Goal: Task Accomplishment & Management: Complete application form

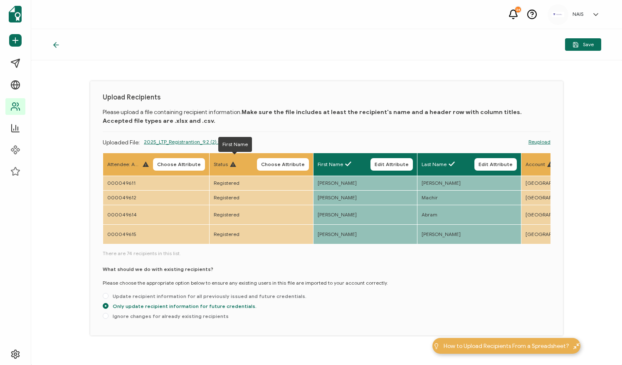
scroll to position [0, 92]
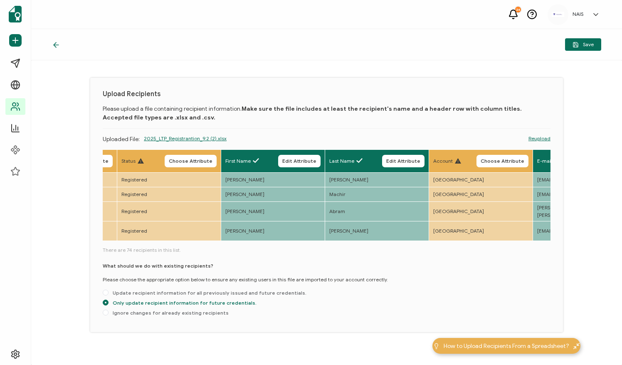
click at [61, 46] on div at bounding box center [58, 44] width 12 height 8
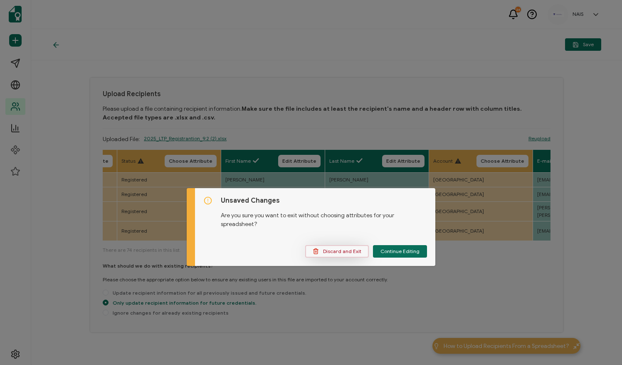
click at [348, 251] on span "Discard and Exit" at bounding box center [337, 251] width 49 height 6
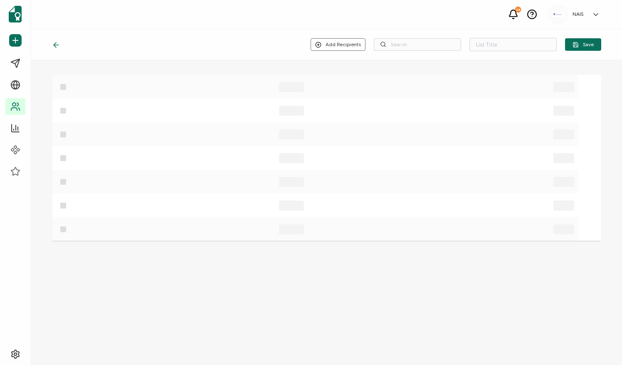
type input "List 31"
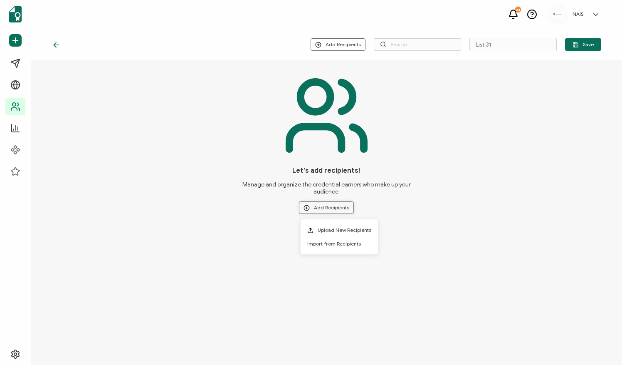
click at [323, 207] on button "Add Recipients" at bounding box center [326, 207] width 55 height 12
click at [332, 227] on span "Upload New Recipients" at bounding box center [345, 230] width 54 height 6
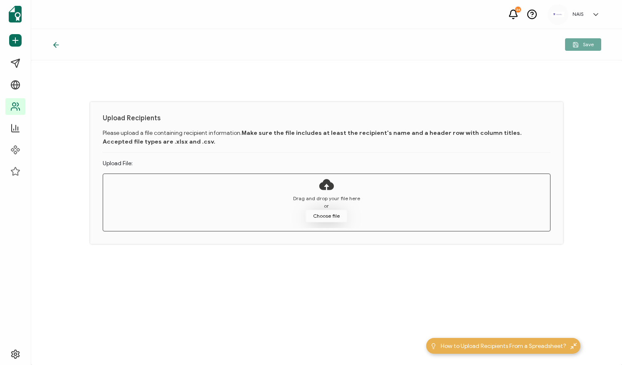
click at [320, 213] on button "Choose file" at bounding box center [327, 216] width 42 height 12
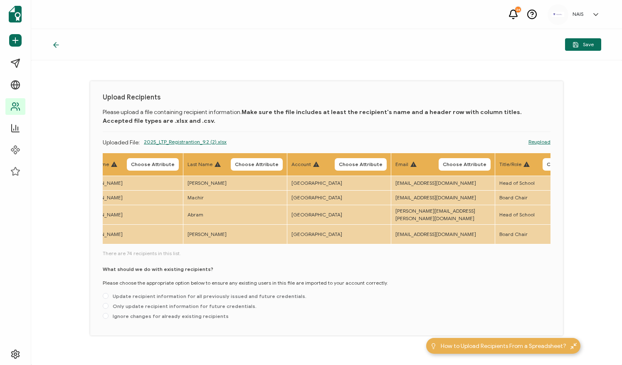
scroll to position [0, 234]
click at [542, 140] on link "Reupload" at bounding box center [539, 141] width 22 height 7
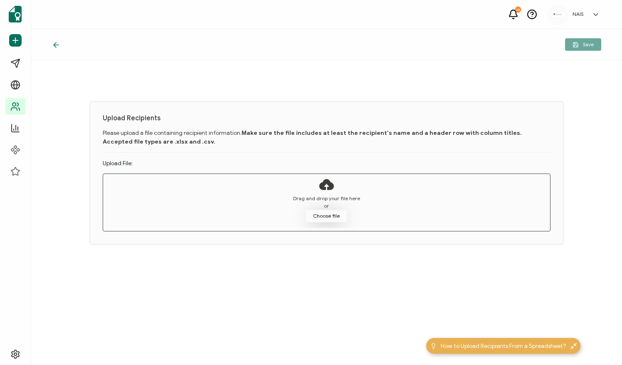
click at [319, 220] on button "Choose file" at bounding box center [327, 216] width 42 height 12
click at [311, 217] on button "Choose file" at bounding box center [327, 216] width 42 height 12
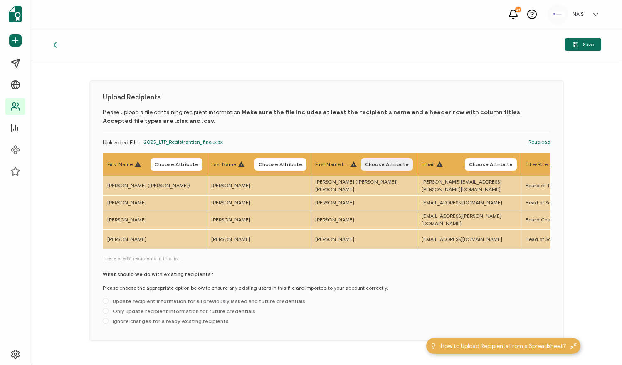
click at [370, 163] on span "Choose Attribute" at bounding box center [387, 164] width 44 height 5
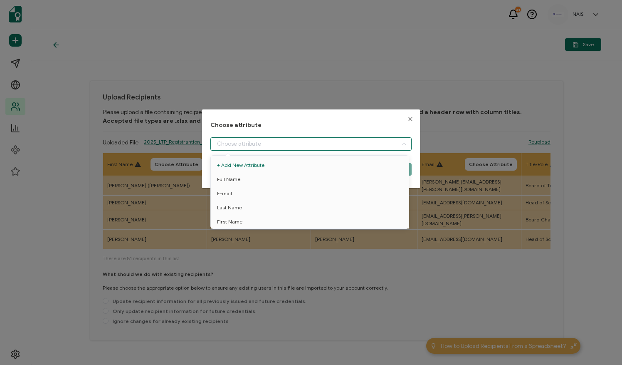
click at [339, 147] on input "dialog" at bounding box center [310, 143] width 201 height 13
click at [321, 180] on li "Full Name" at bounding box center [311, 179] width 205 height 14
type input "Full Name"
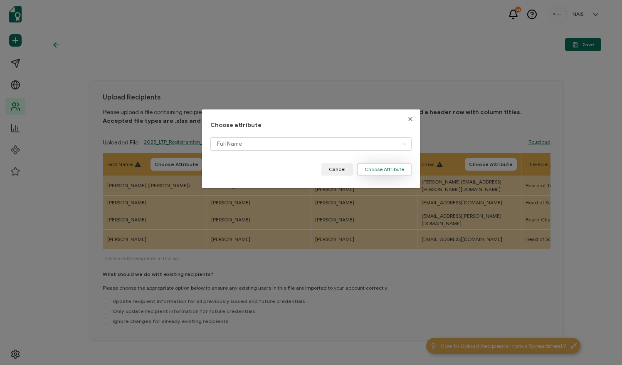
click at [390, 168] on button "Choose Attribute" at bounding box center [384, 169] width 54 height 12
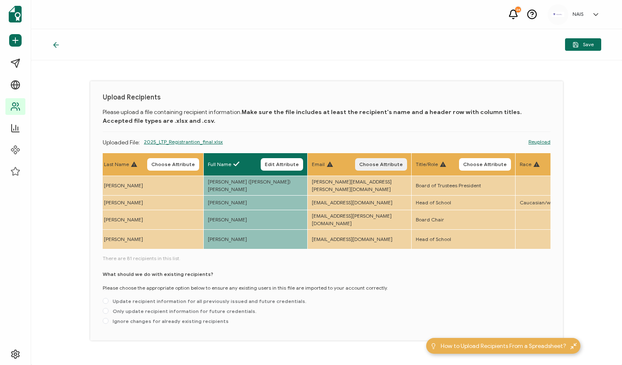
scroll to position [0, 108]
click at [367, 163] on span "Choose Attribute" at bounding box center [380, 164] width 44 height 5
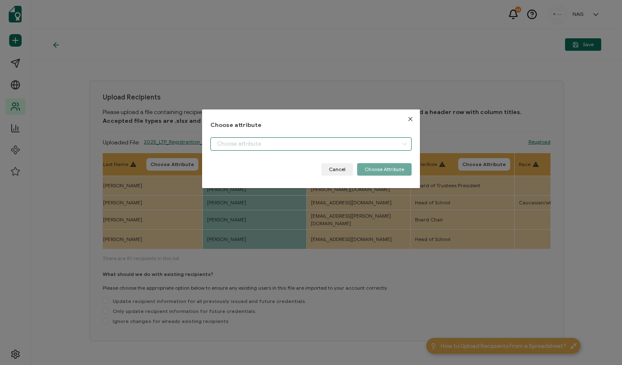
click at [333, 143] on input "dialog" at bounding box center [310, 143] width 201 height 13
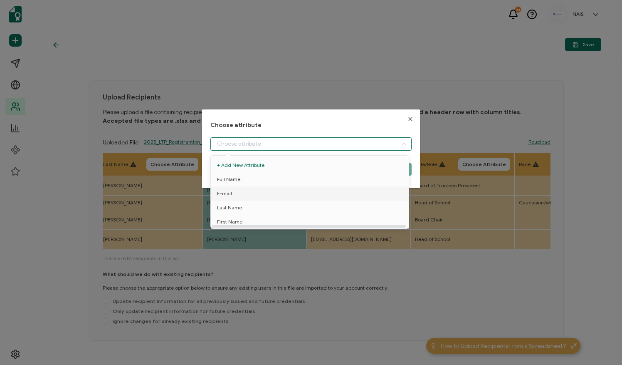
click at [308, 191] on li "E-mail" at bounding box center [311, 193] width 205 height 14
type input "E-mail"
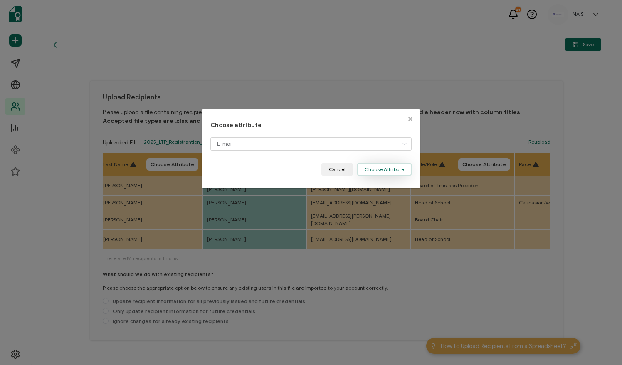
click at [392, 170] on button "Choose Attribute" at bounding box center [384, 169] width 54 height 12
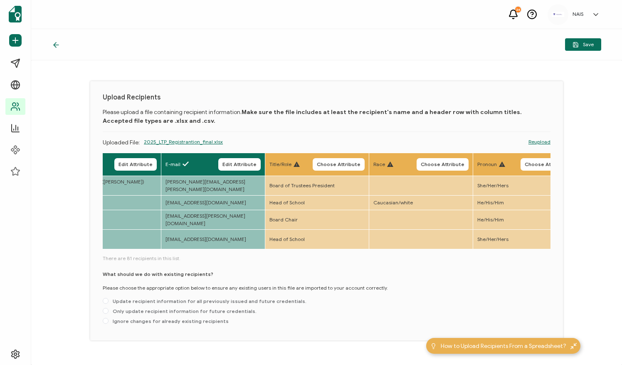
scroll to position [0, 254]
click at [237, 308] on span "Only update recipient information for future credentials." at bounding box center [183, 311] width 148 height 6
click at [109, 308] on input "Only update recipient information for future credentials." at bounding box center [106, 311] width 6 height 7
radio input "true"
click at [575, 42] on icon "button" at bounding box center [575, 45] width 6 height 6
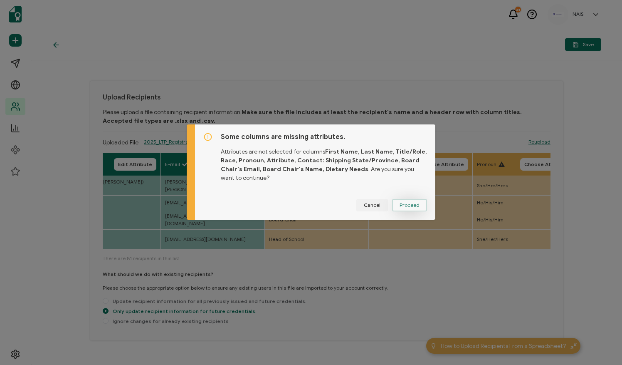
click at [415, 204] on span "Proceed" at bounding box center [410, 204] width 20 height 5
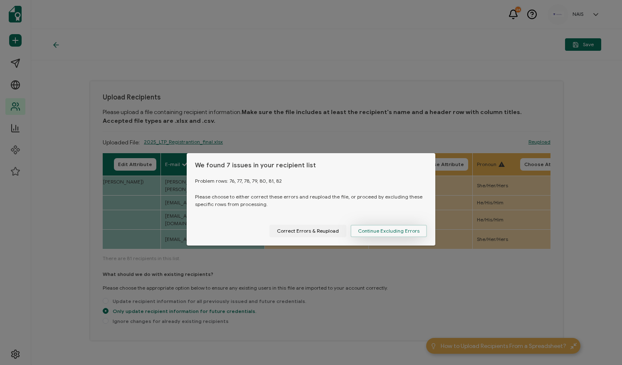
click at [373, 231] on span "Continue Excluding Errors" at bounding box center [389, 230] width 62 height 5
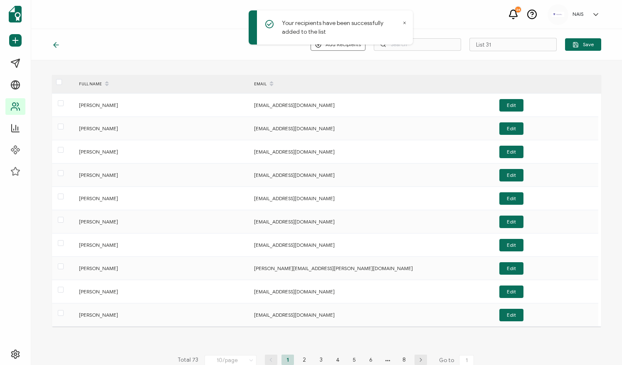
click at [407, 24] on div "Your recipients have been successfully added to the list" at bounding box center [331, 27] width 164 height 34
drag, startPoint x: 502, startPoint y: 47, endPoint x: 461, endPoint y: 53, distance: 40.7
click at [461, 53] on div "Add Recipients Upload New Recipients Import from Recipients List 31 Save" at bounding box center [326, 44] width 591 height 31
type input "LTP '25"
click at [580, 47] on span "Save" at bounding box center [582, 45] width 21 height 6
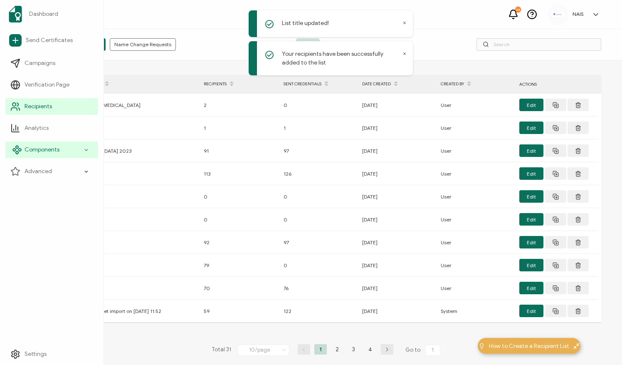
click at [69, 147] on div "Components" at bounding box center [51, 149] width 93 height 17
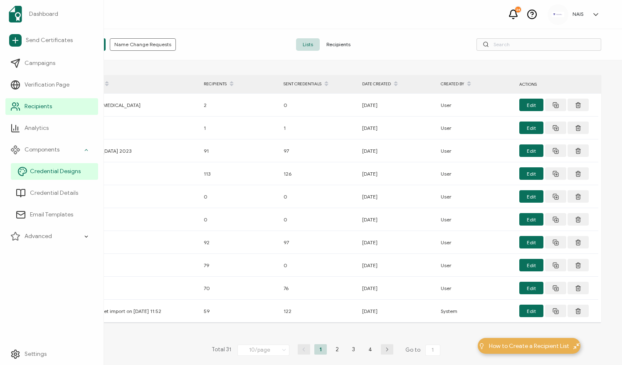
click at [64, 175] on link "Credential Designs" at bounding box center [54, 171] width 87 height 17
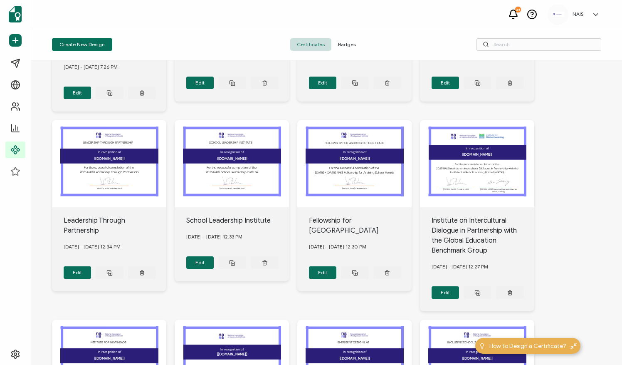
scroll to position [137, 0]
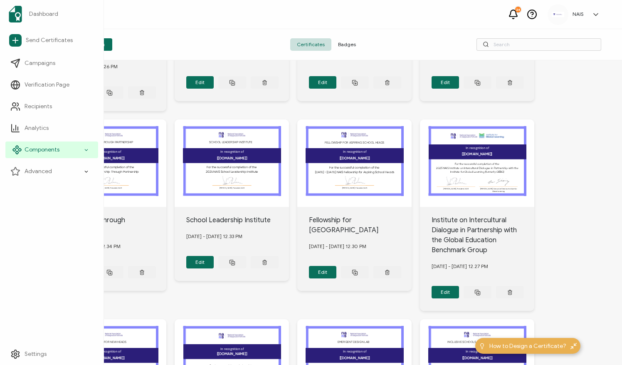
click at [47, 153] on span "Components" at bounding box center [42, 150] width 35 height 8
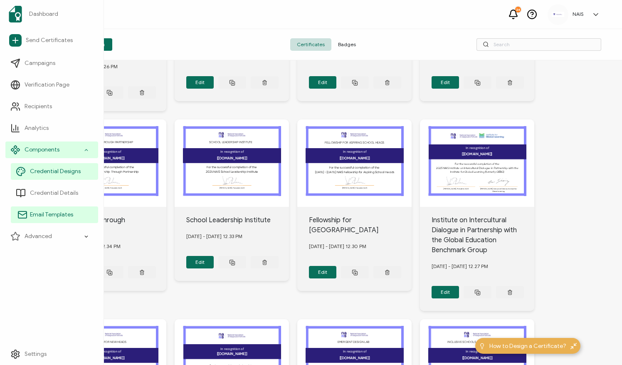
click at [49, 214] on span "Email Templates" at bounding box center [51, 214] width 43 height 8
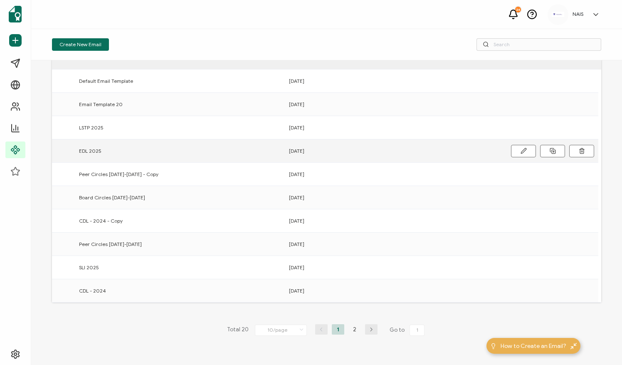
scroll to position [36, 0]
click at [358, 331] on li "2" at bounding box center [354, 328] width 12 height 10
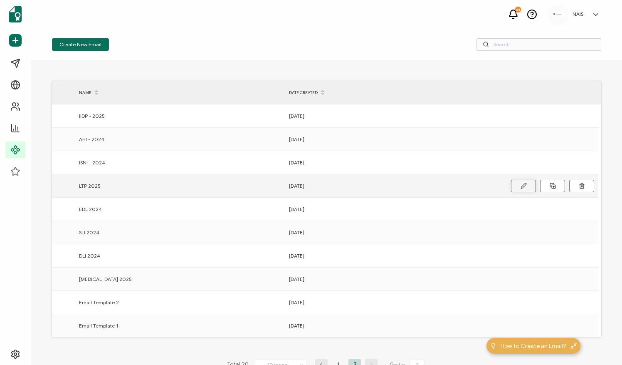
click at [522, 187] on icon at bounding box center [524, 186] width 6 height 6
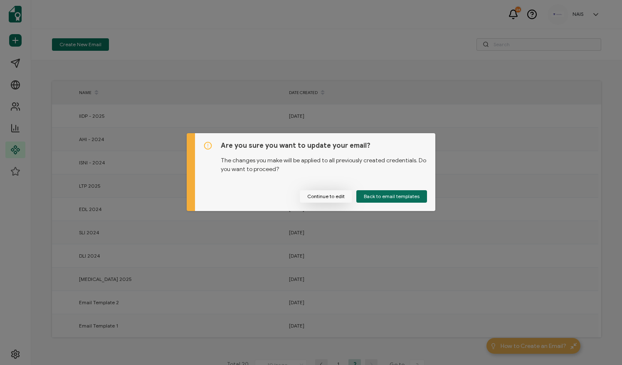
click at [333, 194] on button "Continue to edit" at bounding box center [326, 196] width 52 height 12
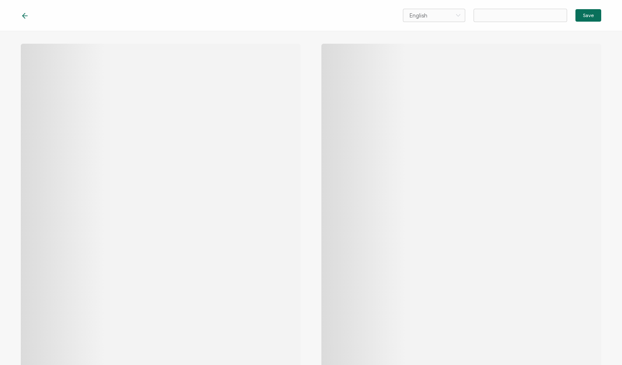
type input "LTP 2025"
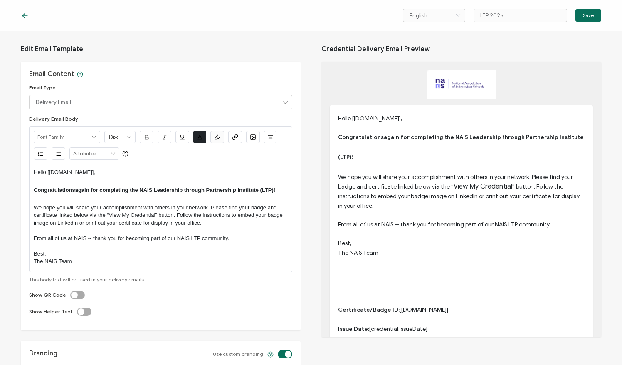
scroll to position [4, 0]
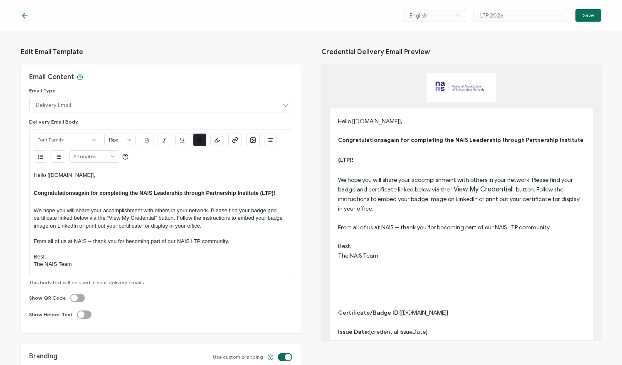
click at [28, 15] on icon at bounding box center [25, 16] width 8 height 8
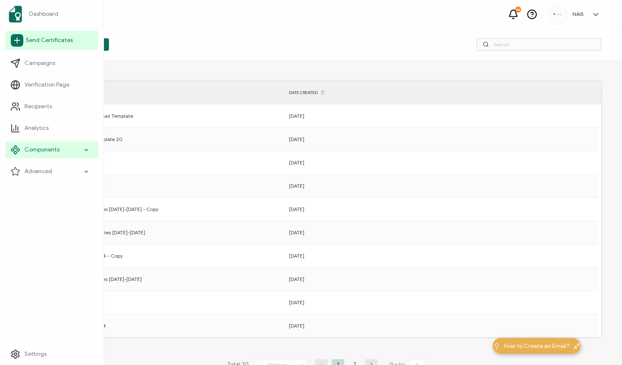
click at [57, 47] on link "Send Certificates" at bounding box center [51, 40] width 93 height 19
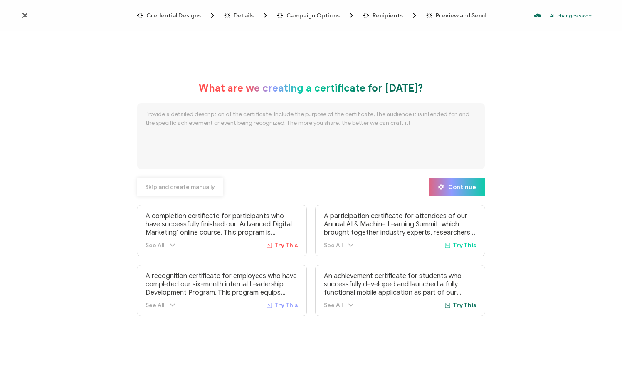
click at [194, 191] on button "Skip and create manually" at bounding box center [180, 187] width 86 height 19
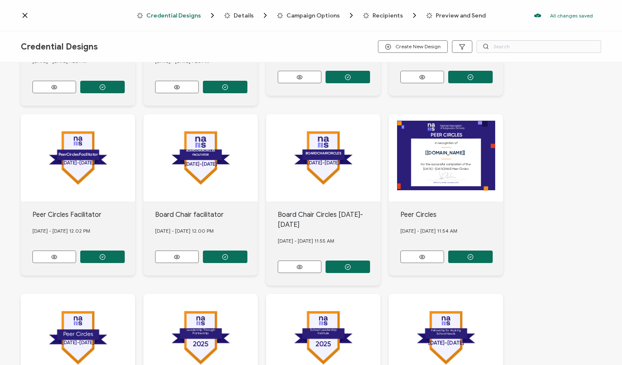
scroll to position [279, 0]
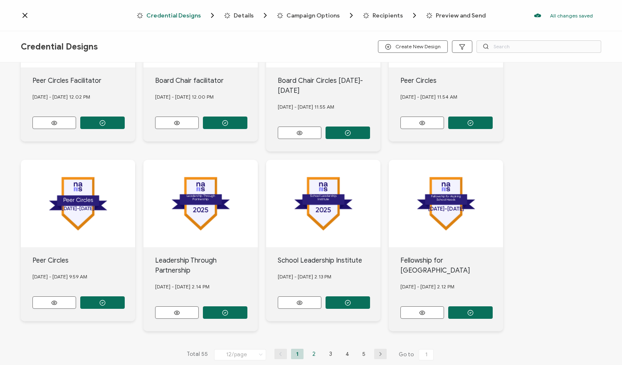
click at [311, 348] on li "2" at bounding box center [314, 353] width 12 height 10
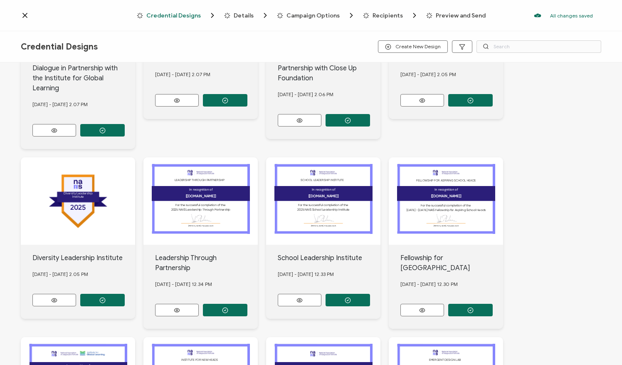
scroll to position [123, 0]
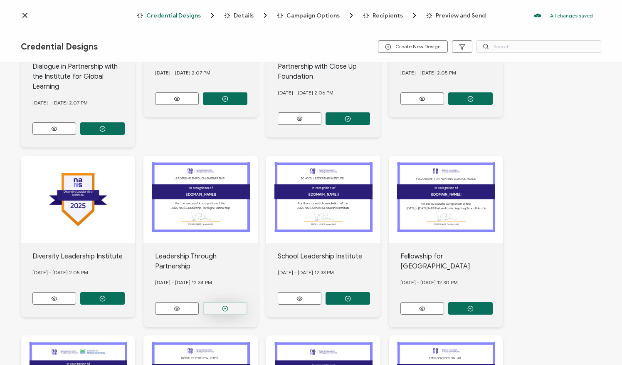
click at [223, 305] on icon "button" at bounding box center [225, 308] width 6 height 6
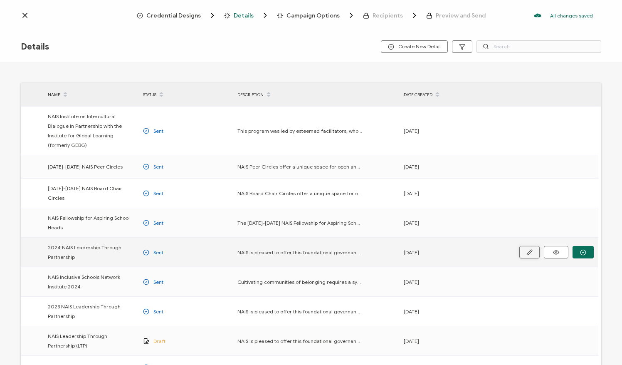
click at [530, 249] on icon "button" at bounding box center [529, 252] width 6 height 6
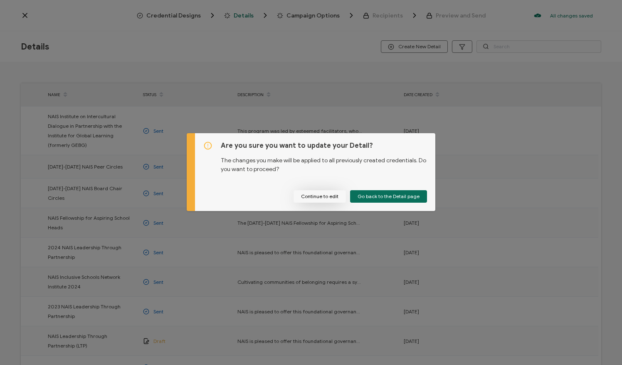
click at [339, 196] on button "Continue to edit" at bounding box center [320, 196] width 52 height 12
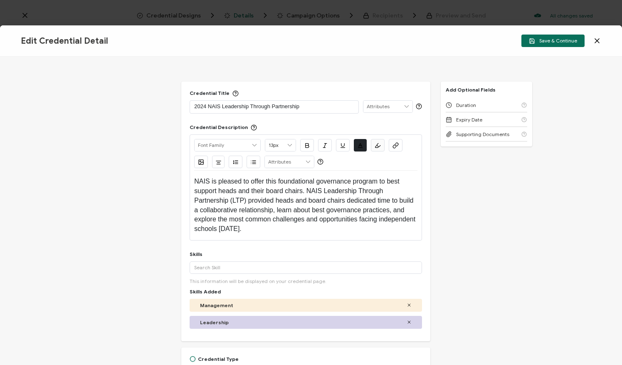
click at [206, 106] on p "2024 NAIS Leadership Through Partnership" at bounding box center [274, 106] width 160 height 8
click at [555, 36] on button "Save & Continue" at bounding box center [552, 41] width 63 height 12
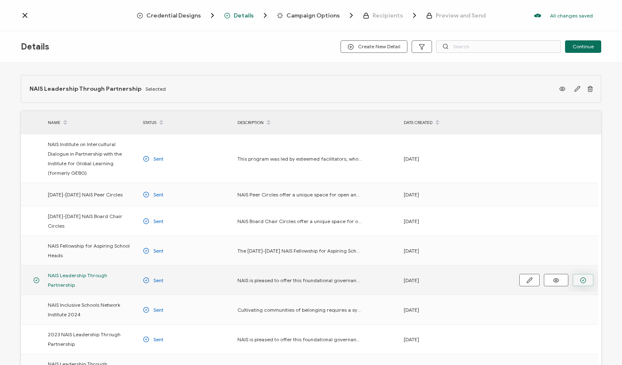
click at [580, 277] on icon "button" at bounding box center [583, 280] width 6 height 6
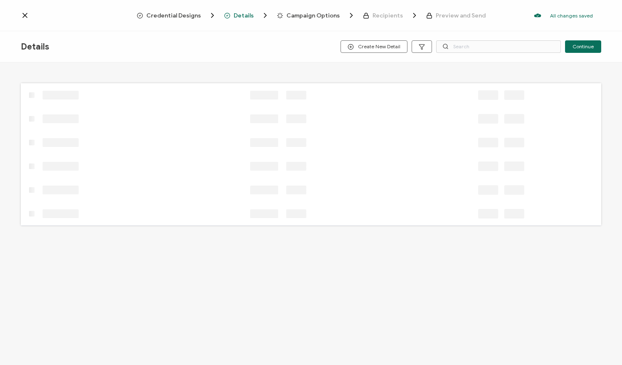
click at [170, 15] on span "Credential Designs" at bounding box center [173, 15] width 54 height 6
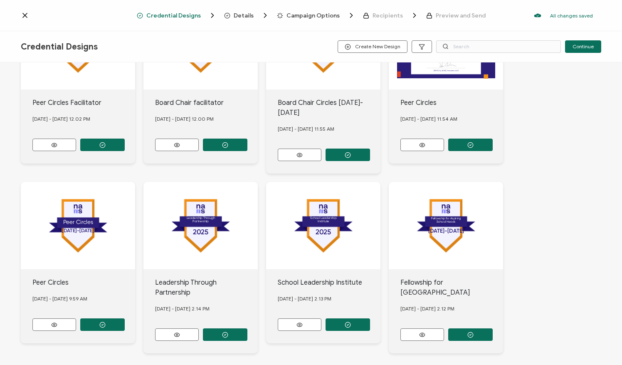
scroll to position [308, 0]
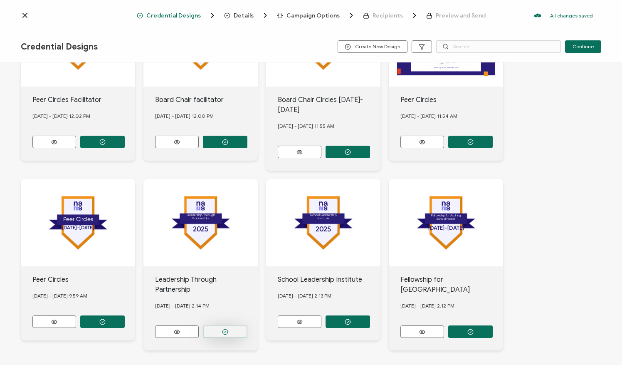
click at [224, 328] on icon "button" at bounding box center [225, 331] width 6 height 6
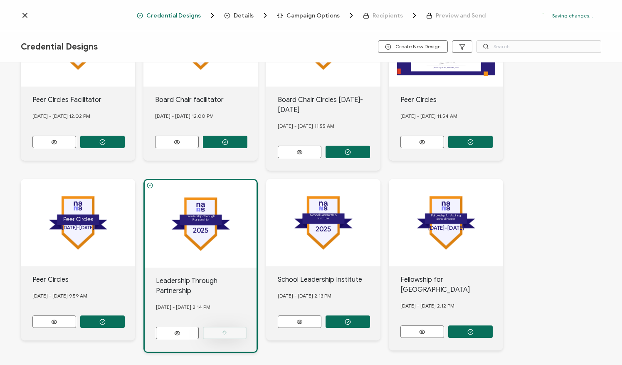
scroll to position [0, 0]
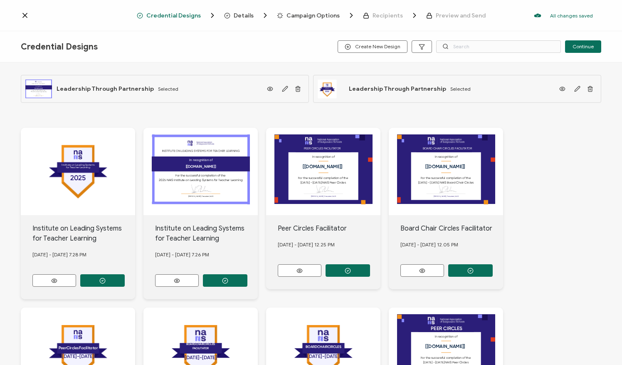
click at [242, 14] on span "Details" at bounding box center [244, 15] width 20 height 6
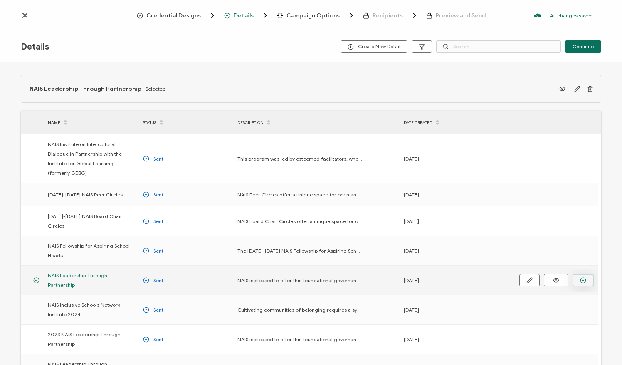
click at [585, 277] on icon "button" at bounding box center [583, 280] width 6 height 6
click at [582, 277] on icon "button" at bounding box center [583, 280] width 6 height 6
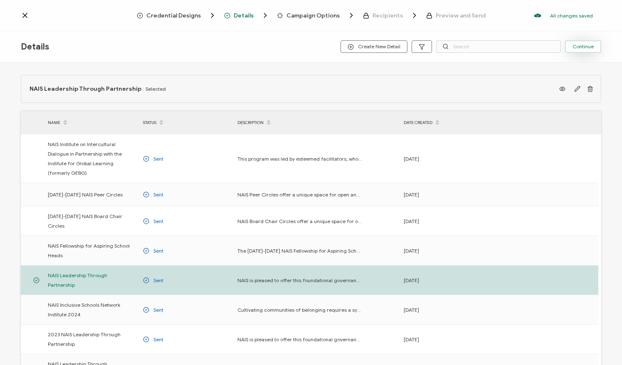
click at [577, 44] on span "Continue" at bounding box center [582, 46] width 21 height 5
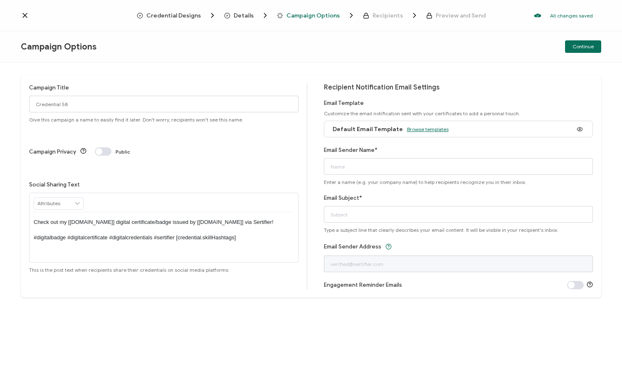
click at [422, 127] on span "Browse templates" at bounding box center [428, 129] width 42 height 6
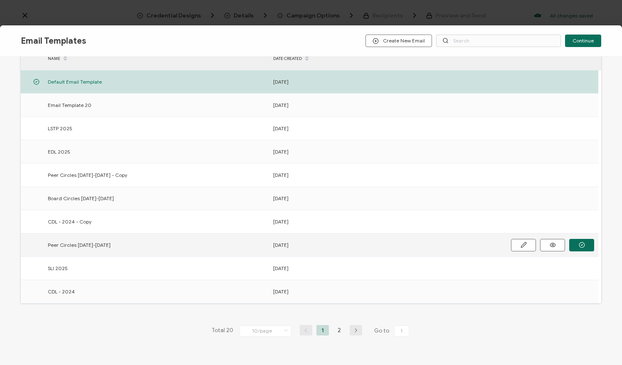
scroll to position [75, 0]
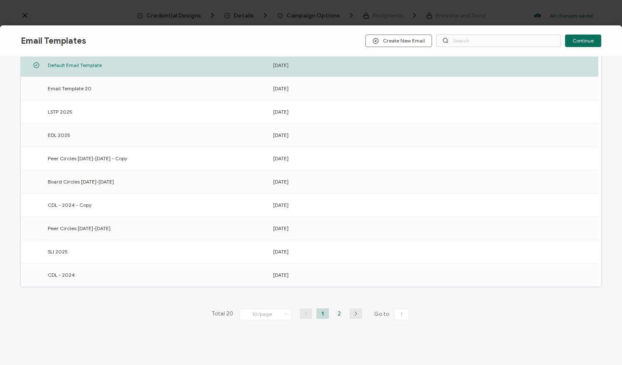
click at [334, 312] on li "2" at bounding box center [339, 313] width 12 height 10
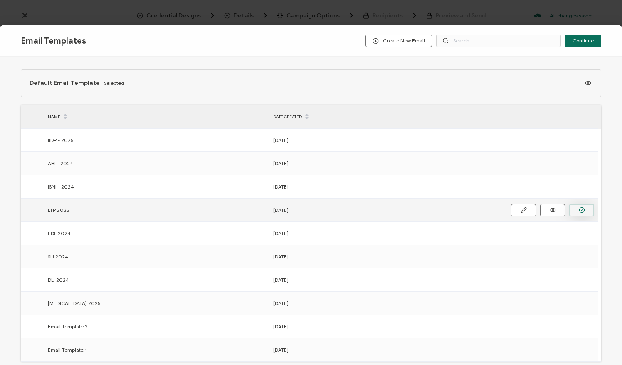
click at [572, 209] on button "button" at bounding box center [581, 210] width 25 height 12
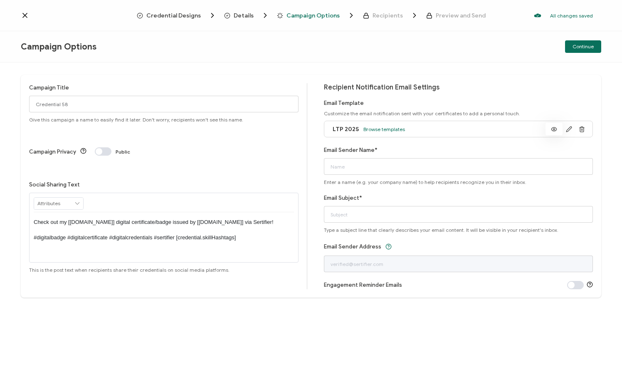
click at [553, 133] on button at bounding box center [553, 129] width 17 height 12
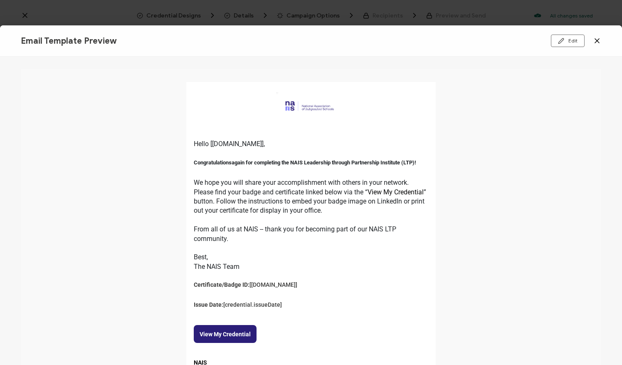
click at [407, 250] on div at bounding box center [311, 211] width 622 height 308
click at [597, 42] on icon at bounding box center [597, 41] width 4 height 4
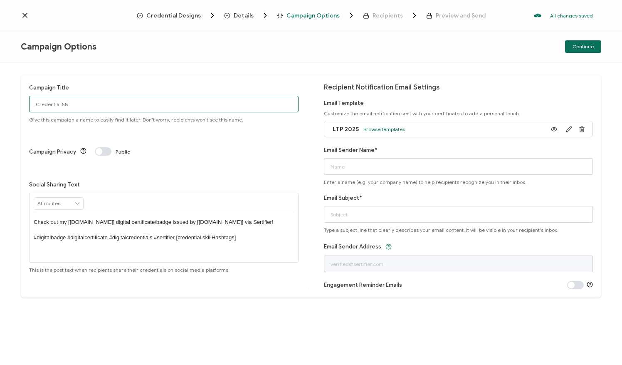
drag, startPoint x: 252, startPoint y: 105, endPoint x: 0, endPoint y: 92, distance: 251.8
click at [0, 92] on html "Credential Designs Details Campaign Options Recipients Preview and Send All cha…" at bounding box center [311, 182] width 622 height 365
type input "LTP 2025"
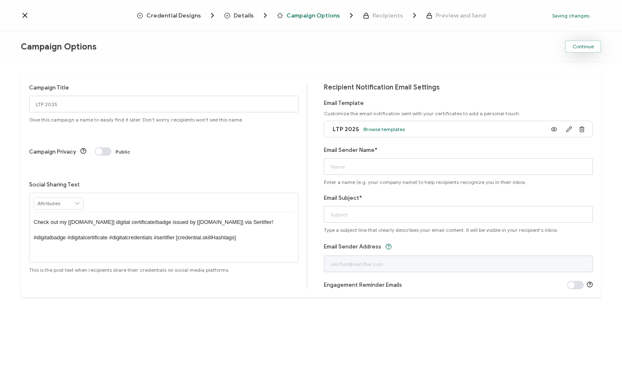
click at [573, 47] on span "Continue" at bounding box center [582, 46] width 21 height 5
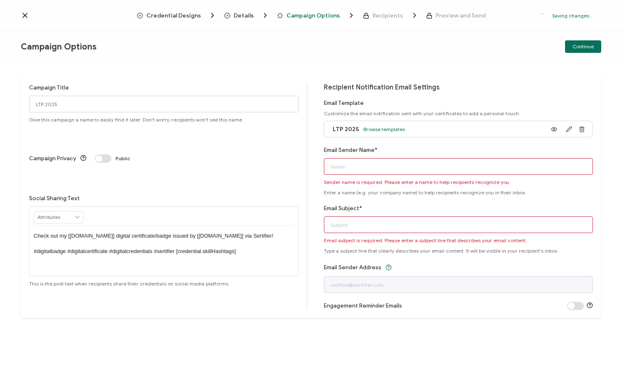
click at [427, 165] on input "Email Sender Name*" at bounding box center [458, 166] width 269 height 17
type input "NAIS"
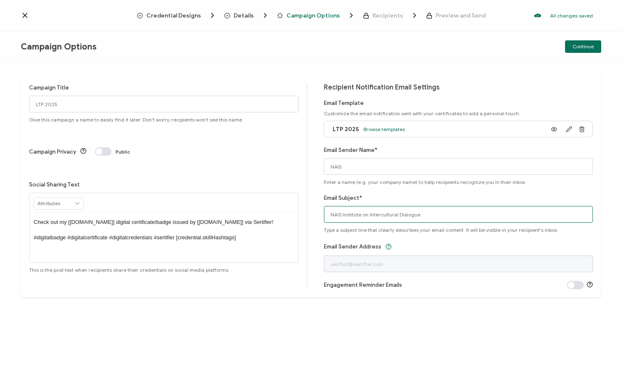
drag, startPoint x: 423, startPoint y: 212, endPoint x: 343, endPoint y: 220, distance: 80.6
click at [343, 220] on input "NAIS Institute on Intercultural Dialogue" at bounding box center [458, 214] width 269 height 17
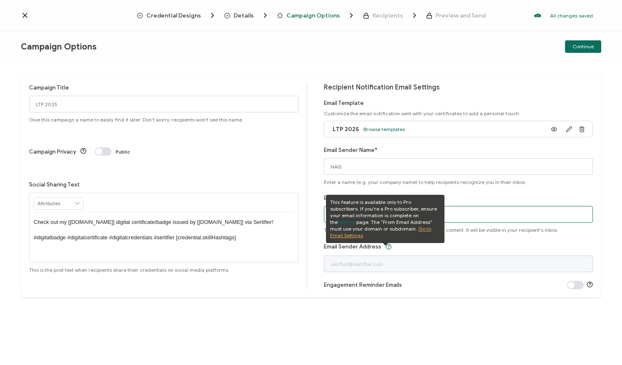
type input "NAIS Leadership through Partnership"
click at [428, 244] on div "Email Sender Address" at bounding box center [458, 256] width 269 height 31
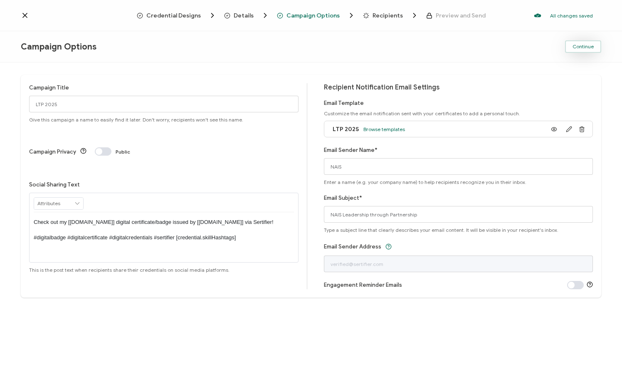
click at [574, 50] on button "Continue" at bounding box center [583, 46] width 36 height 12
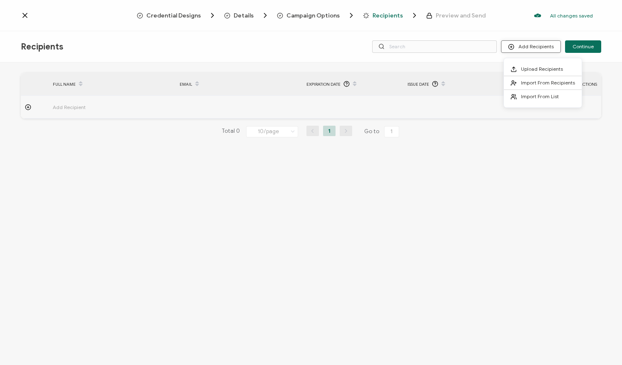
click at [535, 49] on button "Add Recipients" at bounding box center [531, 46] width 60 height 12
click at [535, 94] on span "Import From List" at bounding box center [540, 96] width 38 height 6
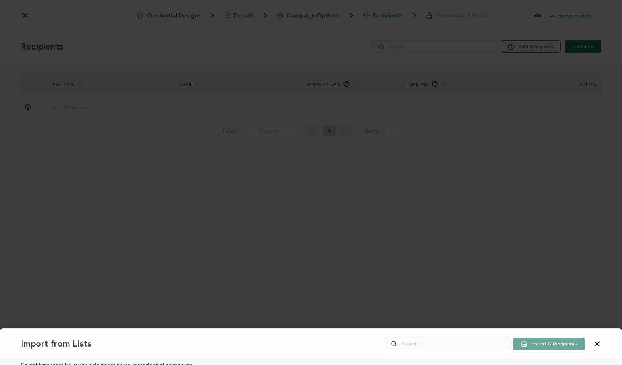
scroll to position [41, 0]
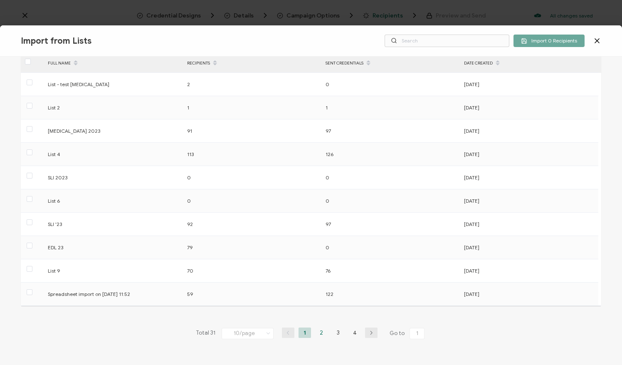
click at [321, 333] on li "2" at bounding box center [321, 332] width 12 height 10
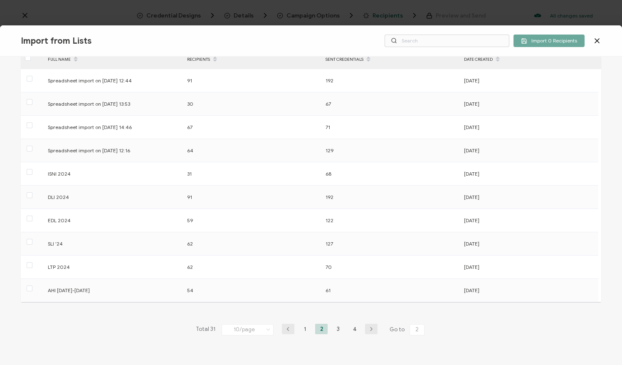
scroll to position [45, 0]
click at [335, 328] on li "3" at bounding box center [338, 328] width 12 height 10
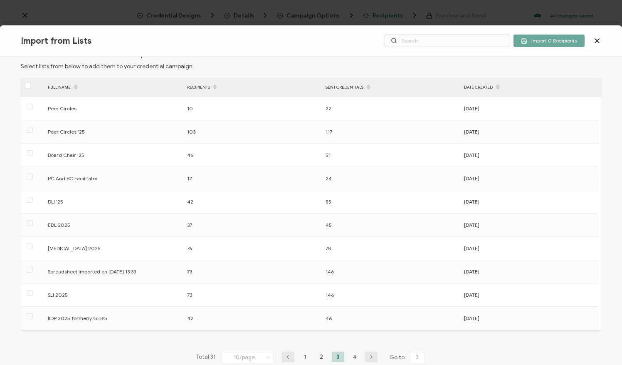
scroll to position [17, 0]
click at [354, 356] on li "4" at bounding box center [354, 356] width 12 height 10
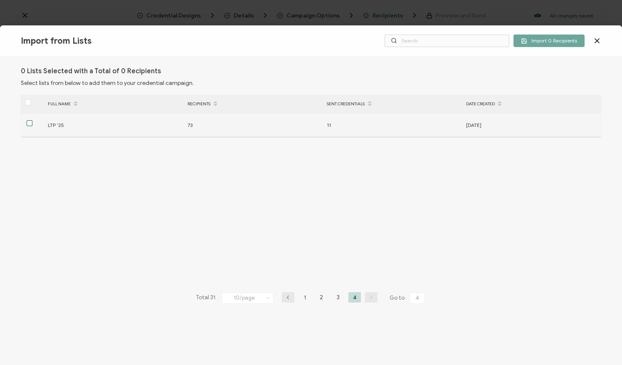
click at [28, 123] on span at bounding box center [30, 123] width 6 height 6
click at [32, 120] on input "checkbox" at bounding box center [32, 120] width 0 height 0
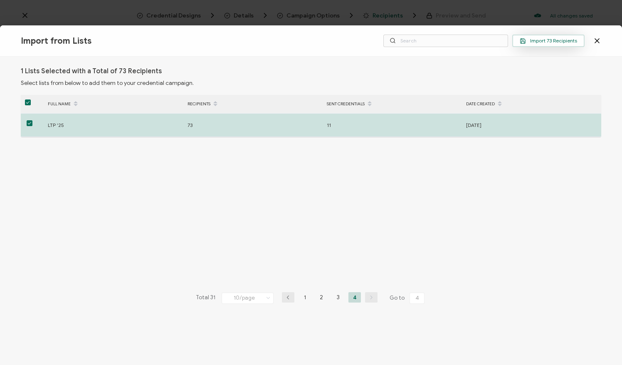
click at [531, 43] on span "Import 73 Recipients" at bounding box center [548, 41] width 57 height 6
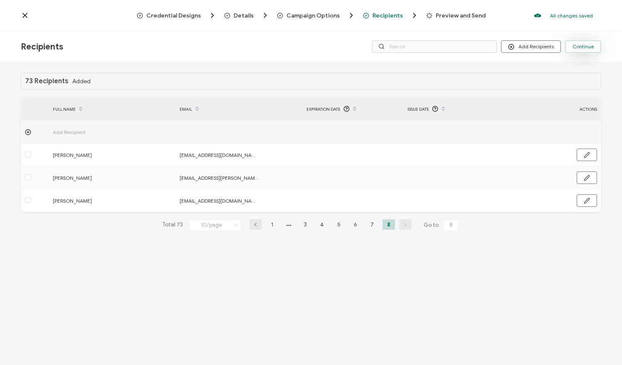
click at [585, 44] on span "Continue" at bounding box center [582, 46] width 21 height 5
